Goal: Task Accomplishment & Management: Complete application form

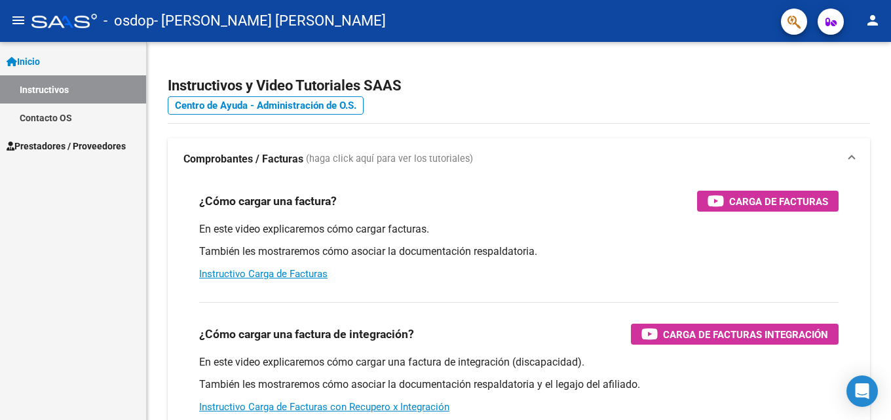
click at [870, 28] on mat-icon "person" at bounding box center [872, 20] width 16 height 16
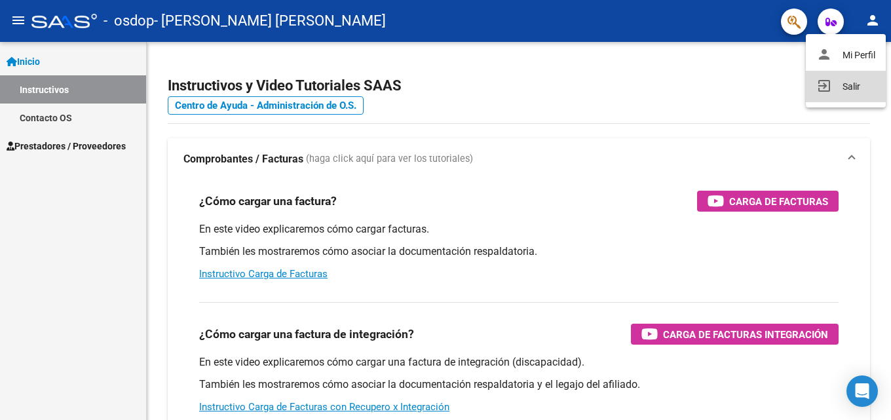
click at [853, 90] on button "exit_to_app Salir" at bounding box center [846, 86] width 80 height 31
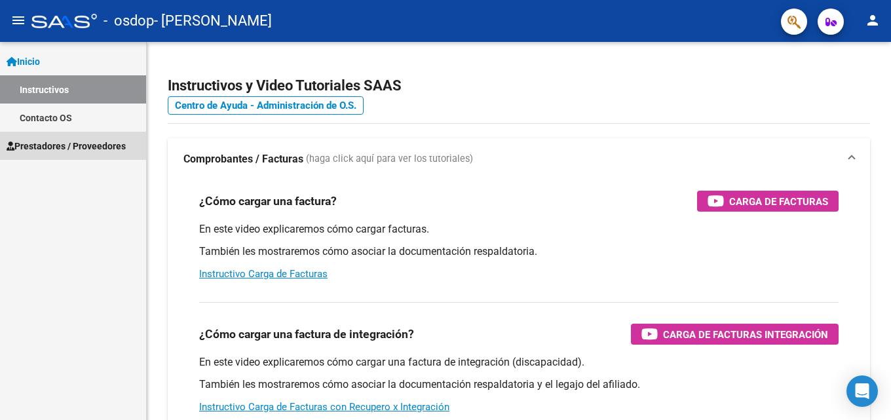
click at [50, 148] on span "Prestadores / Proveedores" at bounding box center [66, 146] width 119 height 14
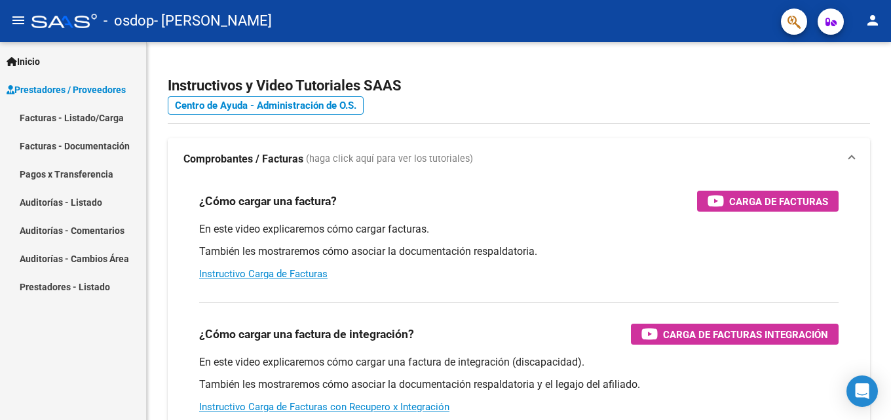
click at [50, 115] on link "Facturas - Listado/Carga" at bounding box center [73, 117] width 146 height 28
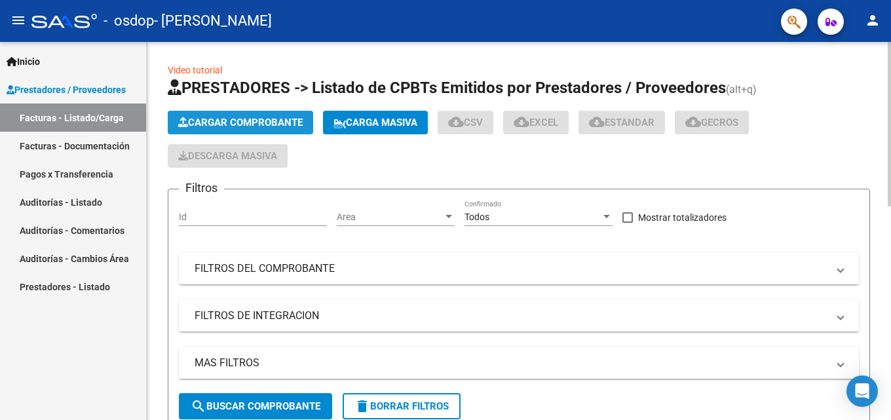
click at [269, 117] on span "Cargar Comprobante" at bounding box center [240, 123] width 124 height 12
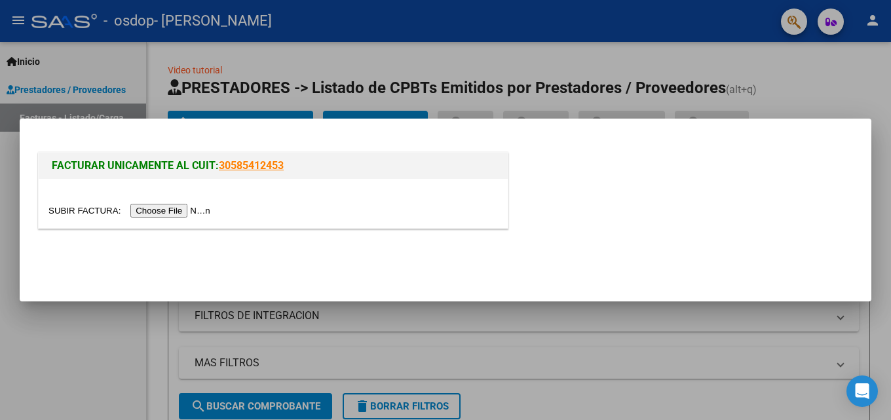
click at [209, 208] on input "file" at bounding box center [131, 211] width 166 height 14
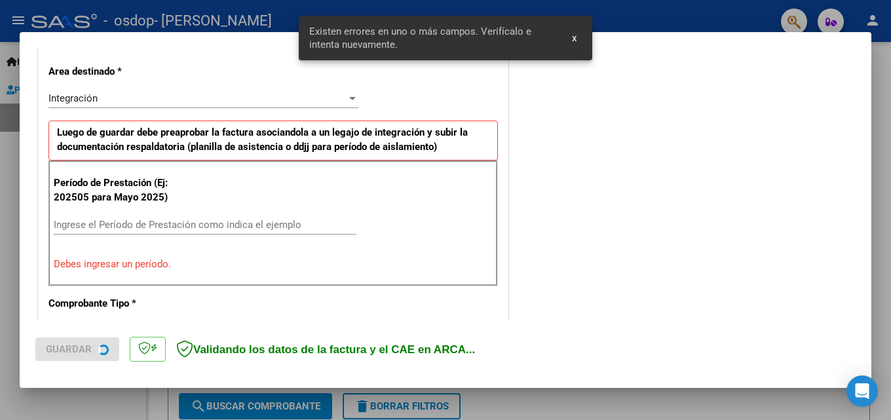
scroll to position [295, 0]
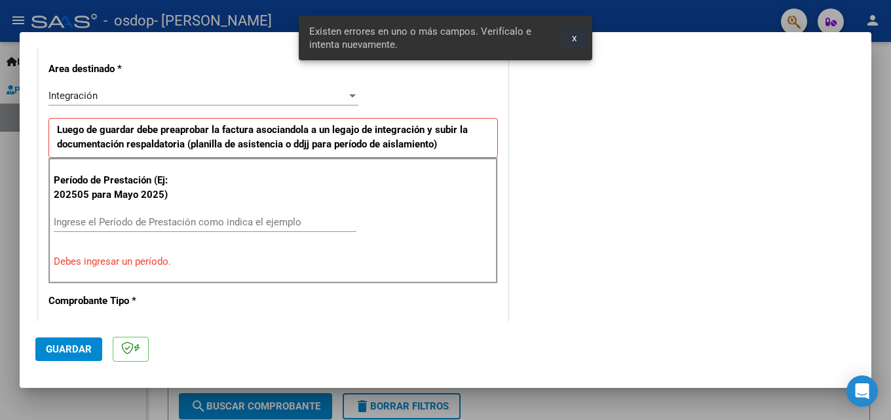
click at [576, 37] on span "x" at bounding box center [574, 38] width 5 height 12
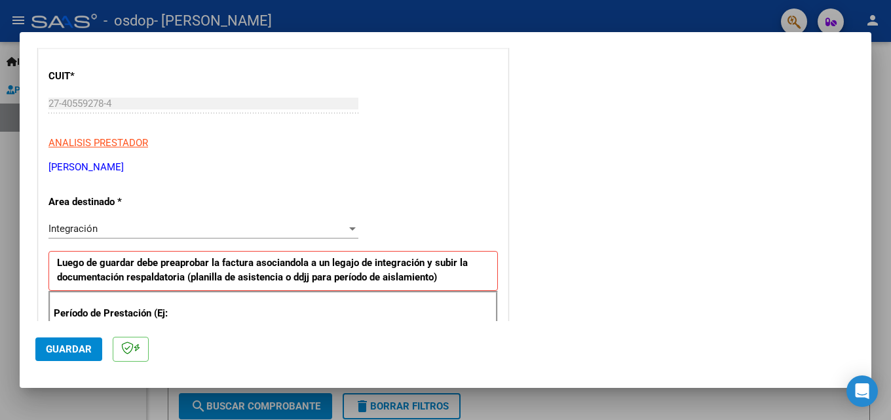
scroll to position [164, 0]
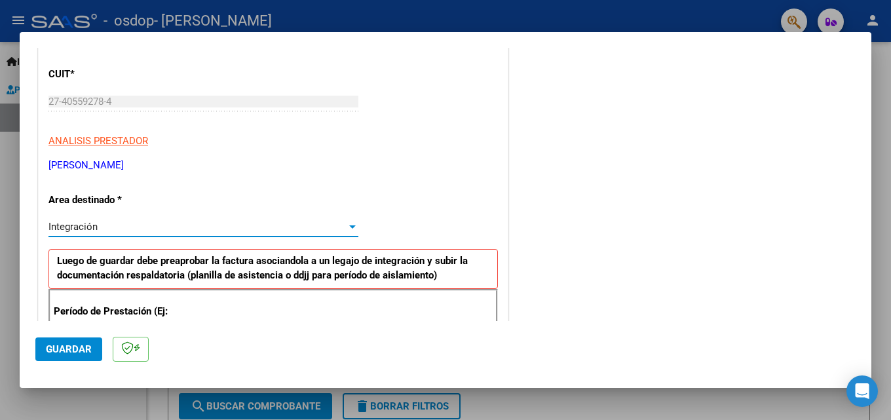
click at [103, 227] on div "Integración" at bounding box center [197, 227] width 298 height 12
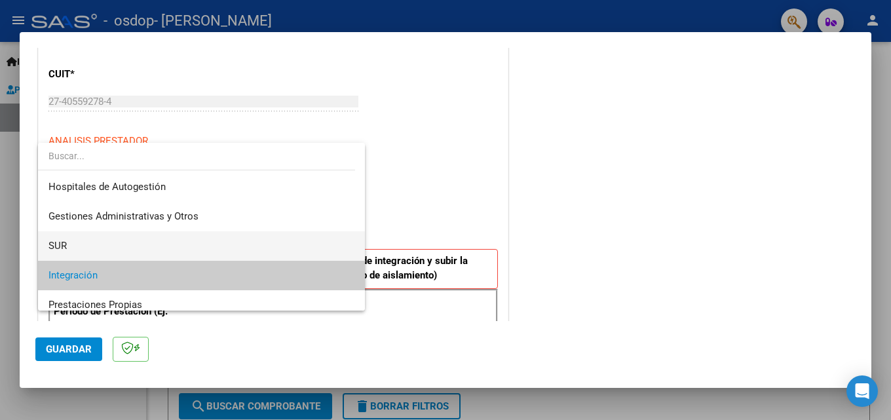
scroll to position [49, 0]
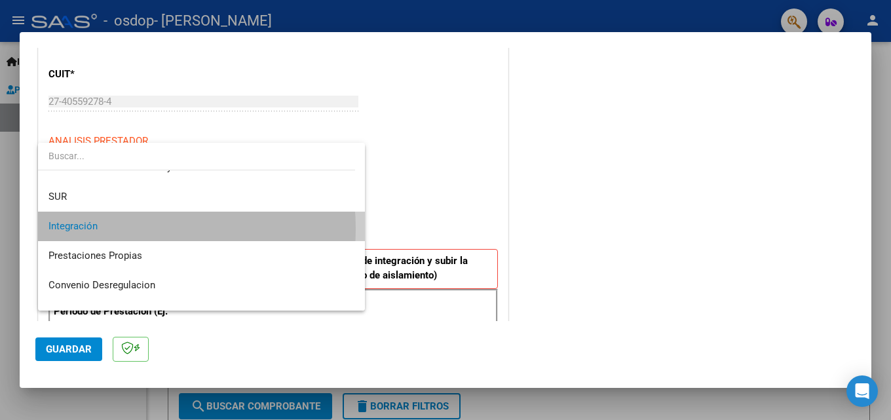
click at [122, 229] on span "Integración" at bounding box center [201, 226] width 306 height 29
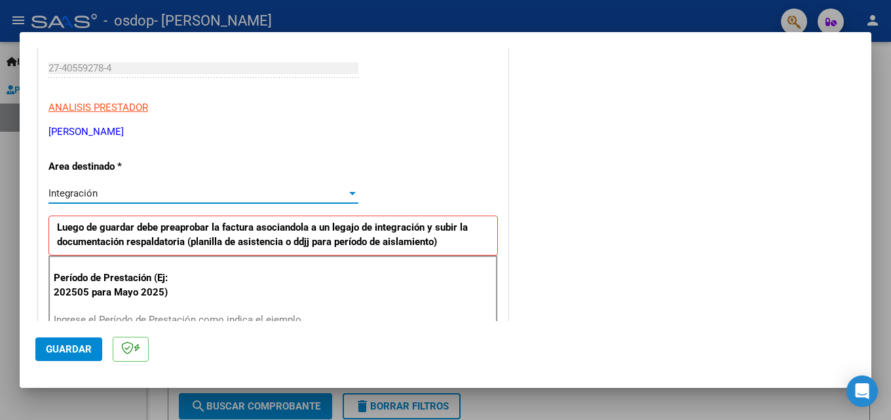
scroll to position [295, 0]
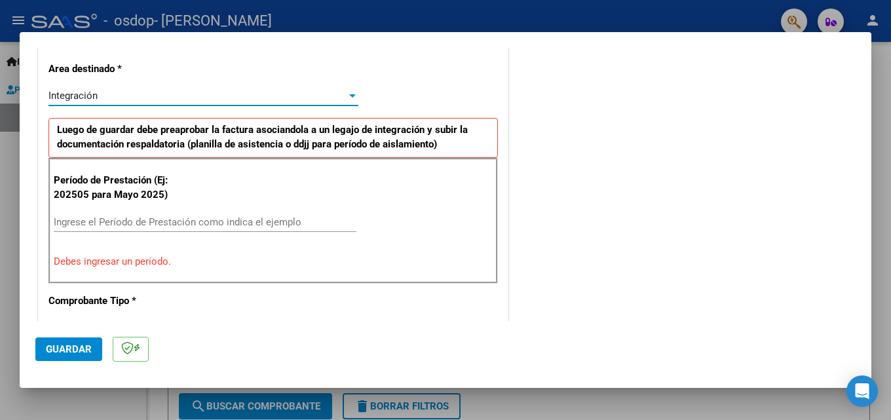
click at [126, 227] on input "Ingrese el Período de Prestación como indica el ejemplo" at bounding box center [205, 222] width 303 height 12
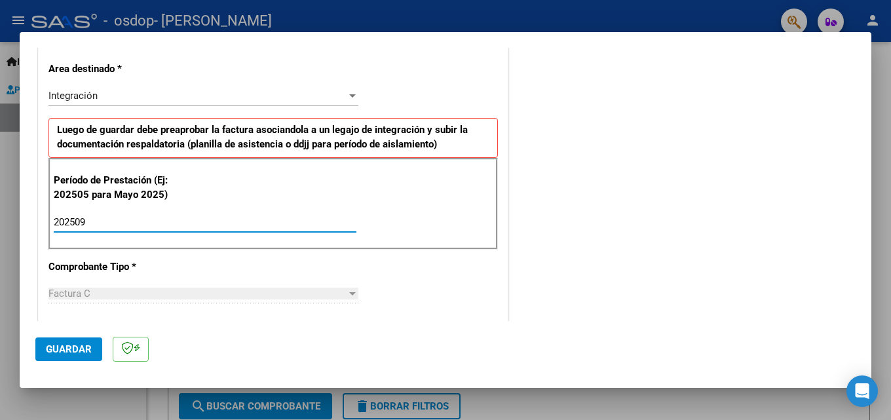
type input "202509"
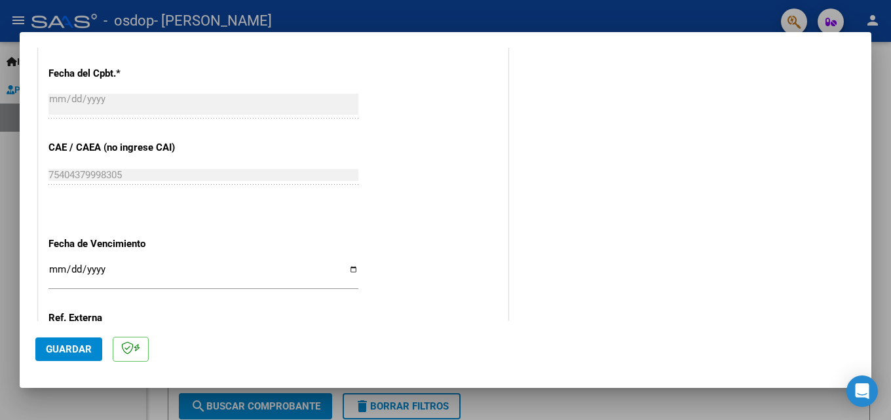
scroll to position [819, 0]
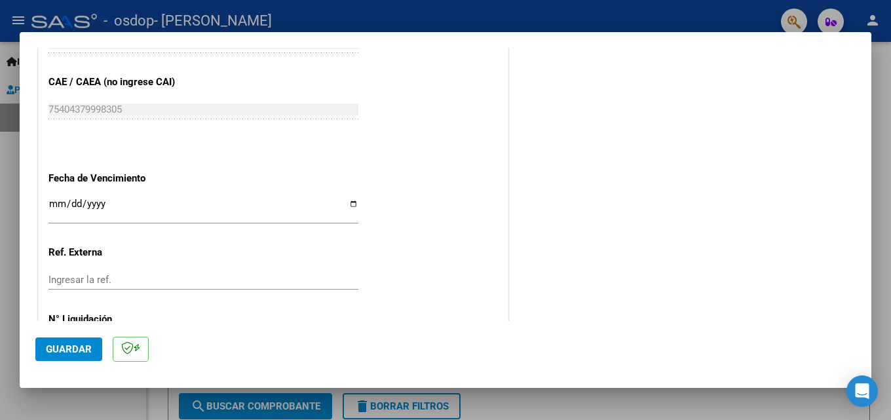
click at [345, 202] on input "Ingresar la fecha" at bounding box center [203, 208] width 310 height 21
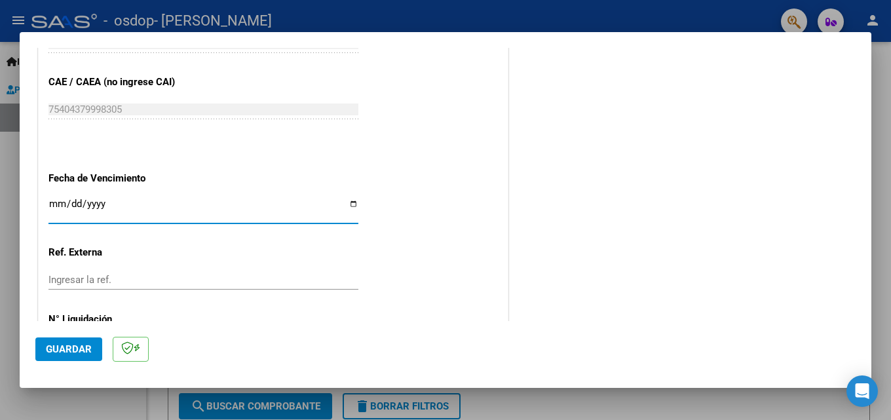
type input "2025-10-12"
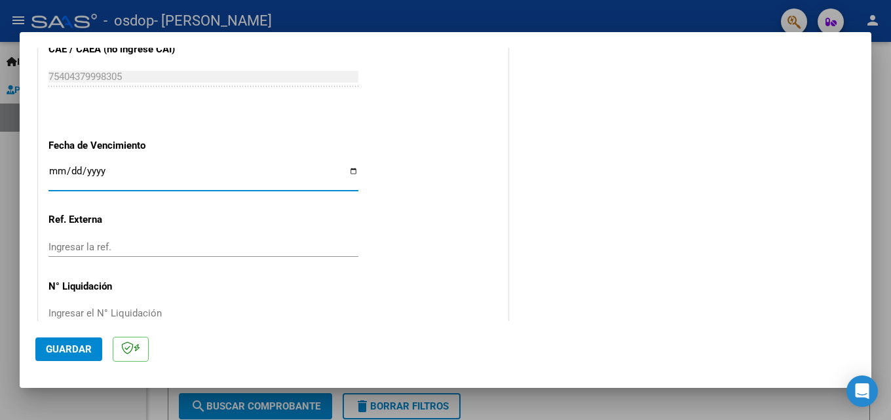
scroll to position [880, 0]
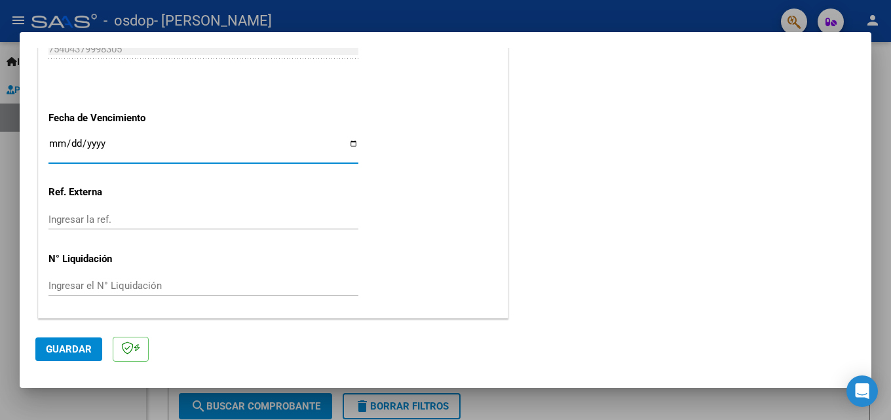
click at [90, 341] on button "Guardar" at bounding box center [68, 349] width 67 height 24
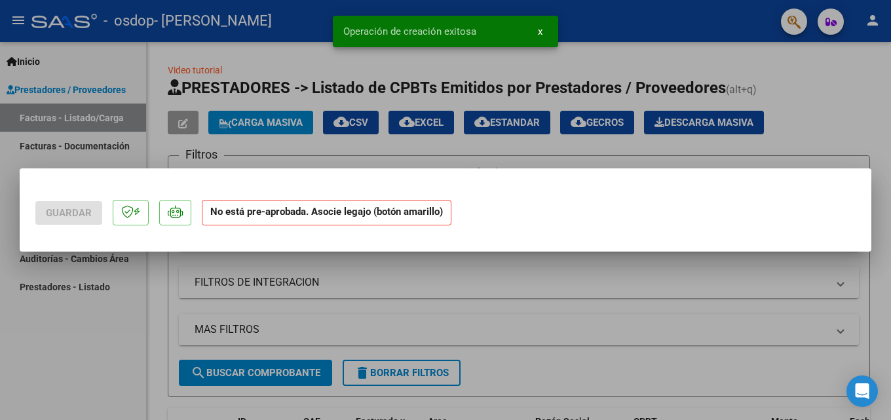
scroll to position [0, 0]
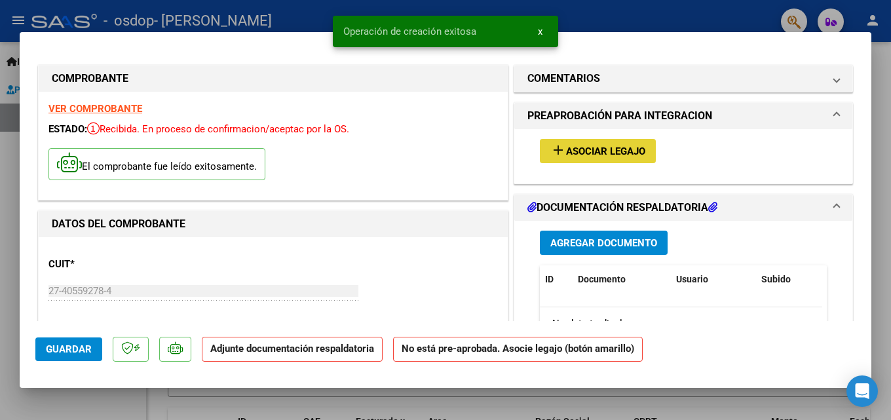
click at [587, 157] on span "Asociar Legajo" at bounding box center [605, 151] width 79 height 12
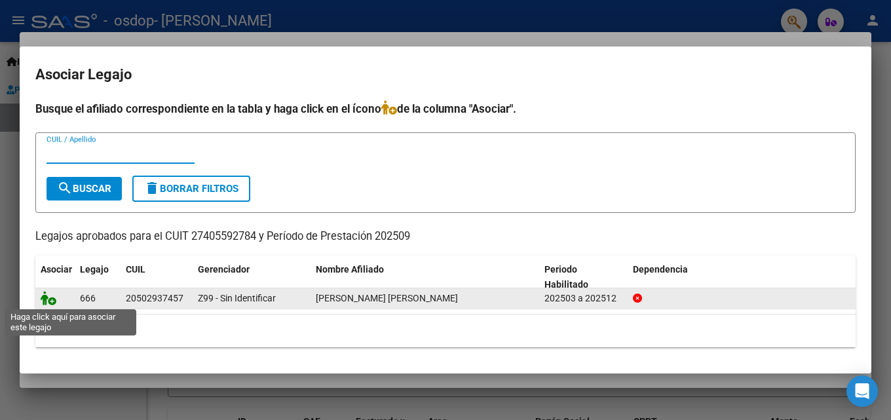
click at [52, 299] on icon at bounding box center [49, 298] width 16 height 14
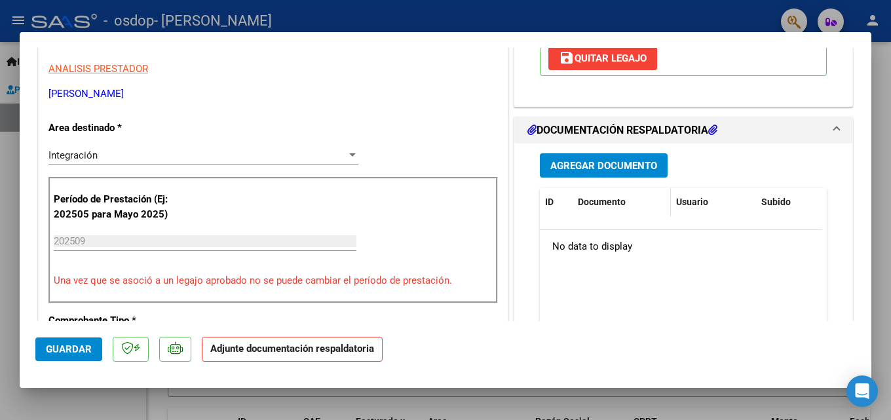
scroll to position [262, 0]
click at [588, 177] on button "Agregar Documento" at bounding box center [604, 165] width 128 height 24
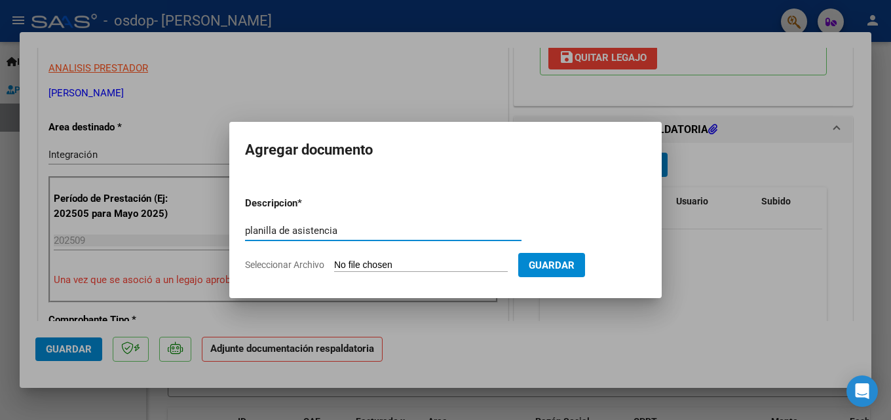
type input "planilla de asistencia"
click at [378, 267] on input "Seleccionar Archivo" at bounding box center [421, 265] width 174 height 12
type input "C:\fakepath\PLANILLA PSICO.pdf"
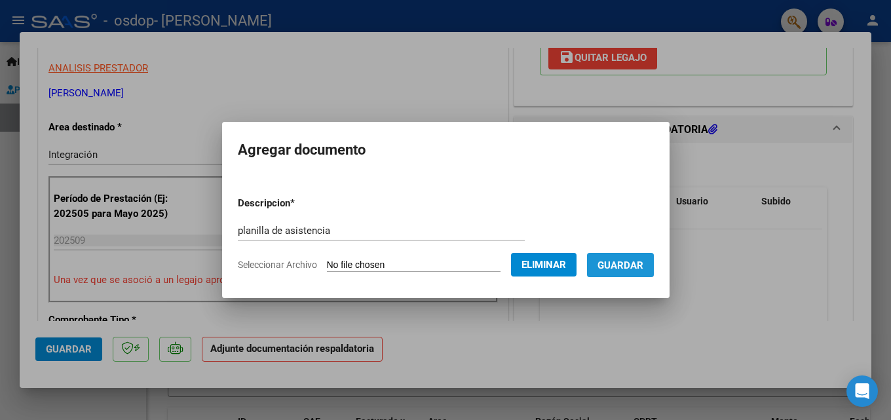
click at [638, 265] on span "Guardar" at bounding box center [620, 265] width 46 height 12
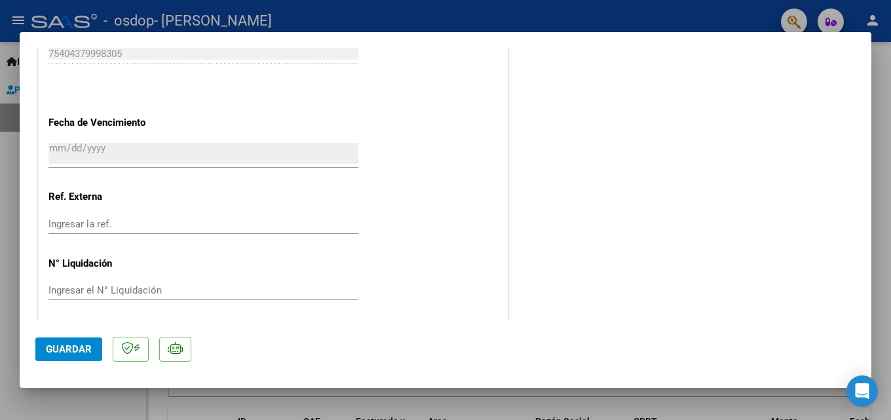
scroll to position [899, 0]
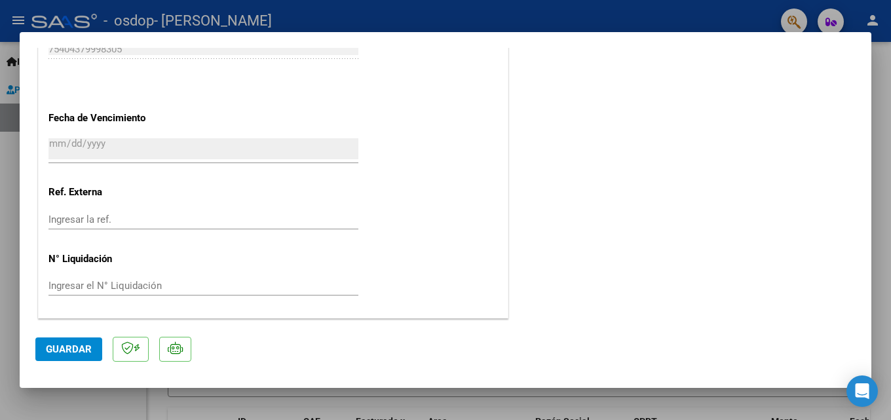
click at [73, 357] on button "Guardar" at bounding box center [68, 349] width 67 height 24
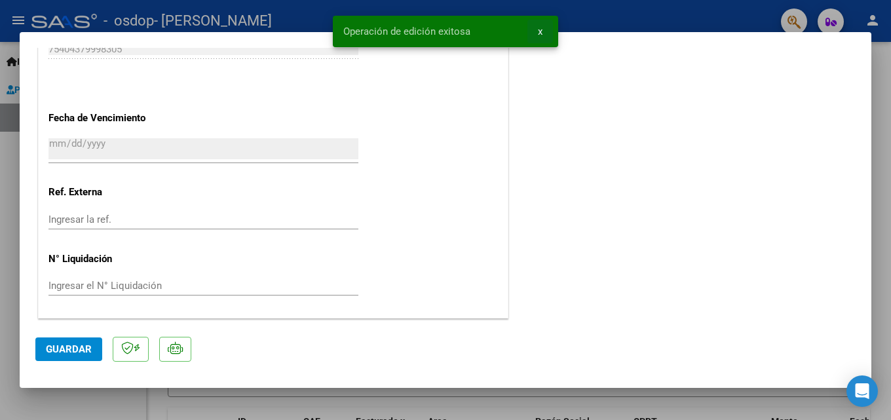
click at [536, 34] on button "x" at bounding box center [540, 32] width 26 height 24
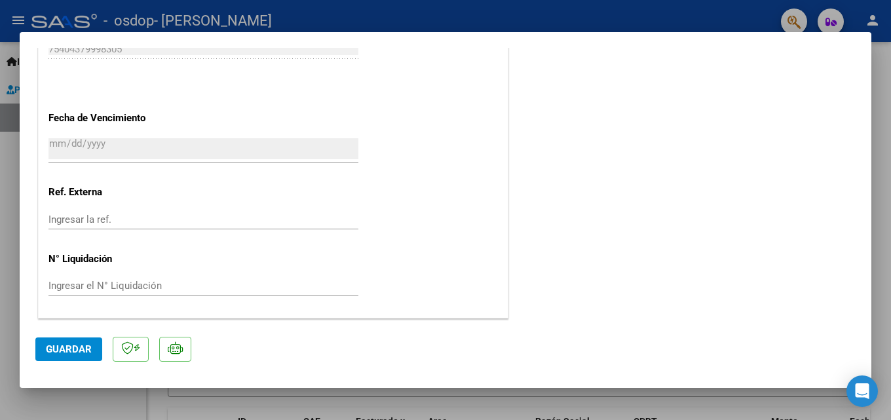
click at [595, 20] on div at bounding box center [445, 210] width 891 height 420
type input "$ 0,00"
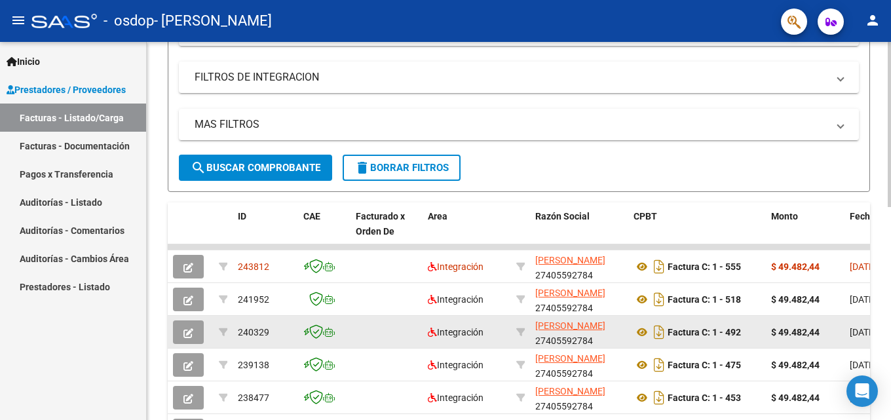
scroll to position [262, 0]
